Goal: Task Accomplishment & Management: Use online tool/utility

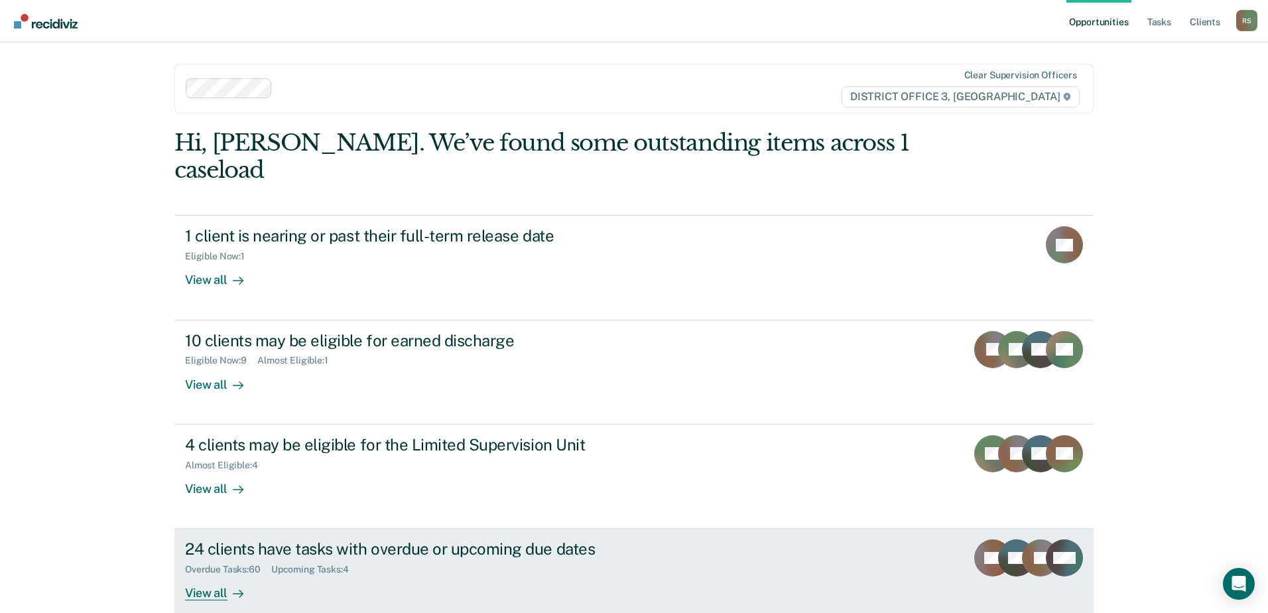
click at [475, 539] on div "24 clients have tasks with overdue or upcoming due dates" at bounding box center [418, 548] width 466 height 19
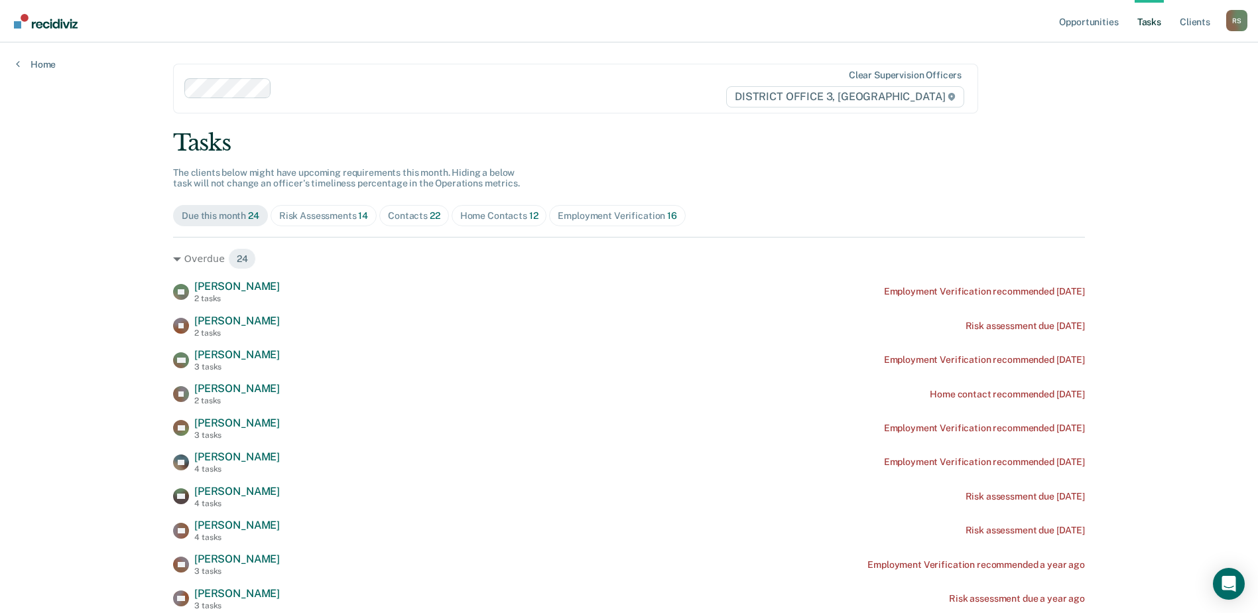
click at [312, 218] on div "Risk Assessments 14" at bounding box center [323, 215] width 89 height 11
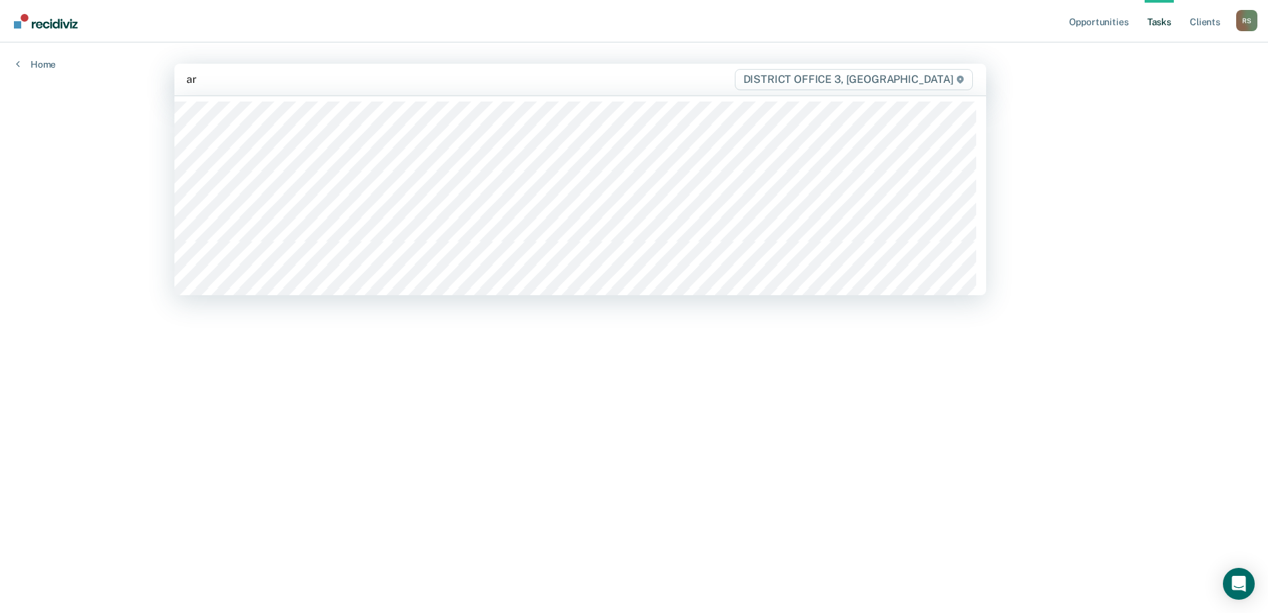
type input "arg"
